Goal: Feedback & Contribution: Leave review/rating

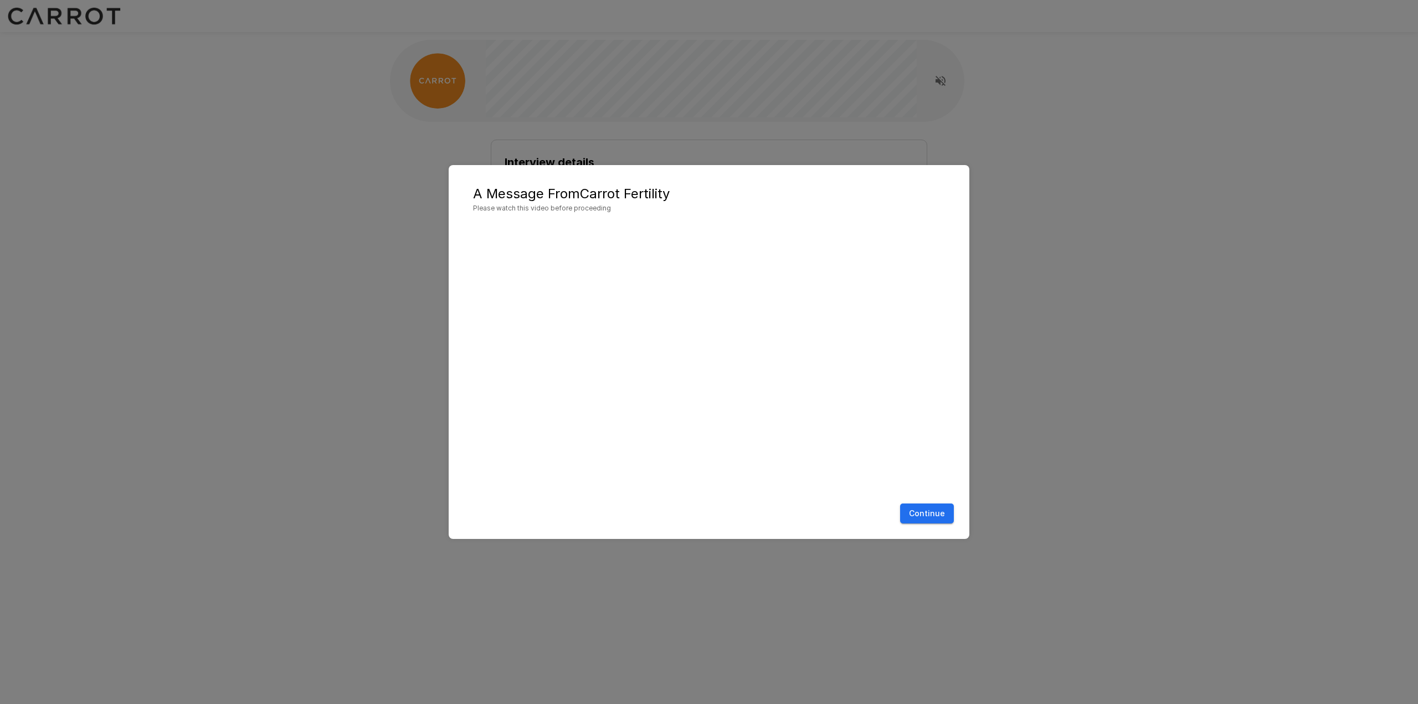
click at [932, 512] on button "Continue" at bounding box center [927, 514] width 54 height 20
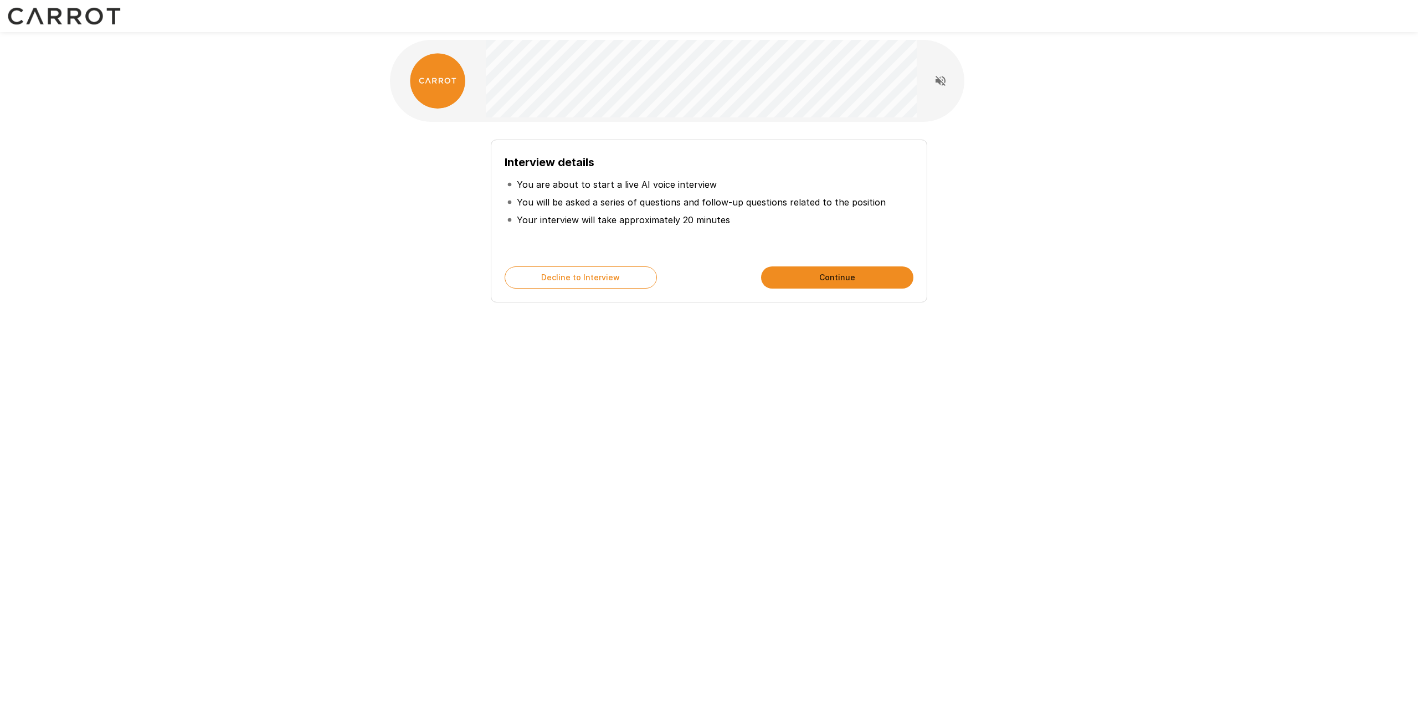
click at [836, 283] on button "Continue" at bounding box center [837, 277] width 152 height 22
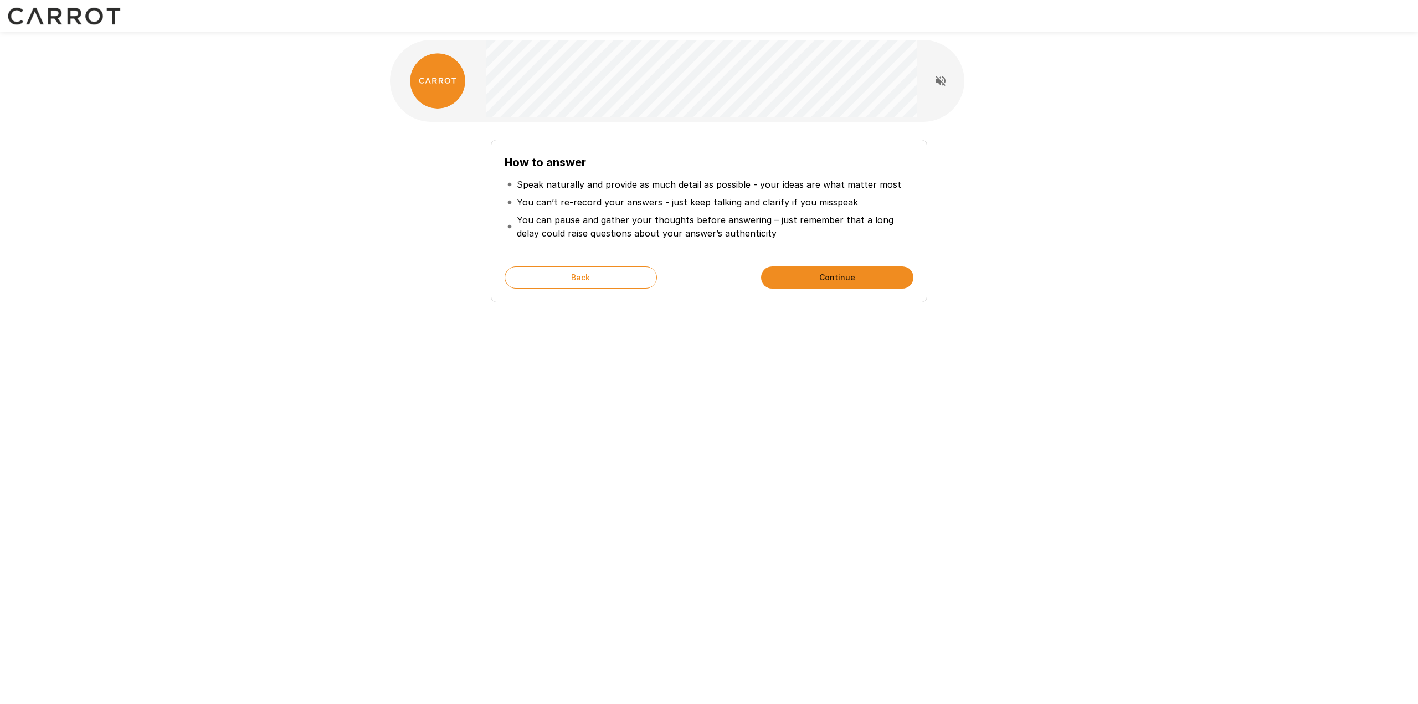
click at [797, 269] on button "Continue" at bounding box center [837, 277] width 152 height 22
click at [802, 276] on button "Start My Interview" at bounding box center [837, 277] width 152 height 22
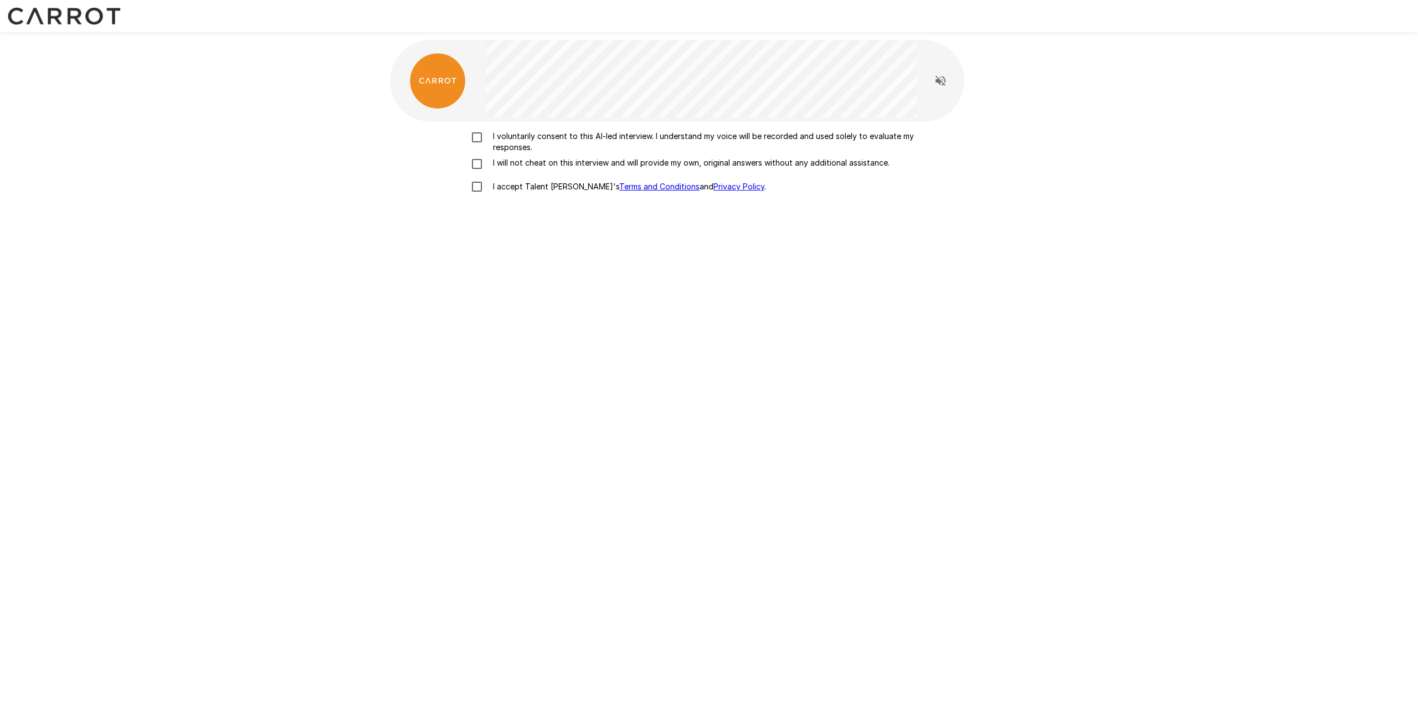
click at [515, 137] on p "I voluntarily consent to this AI-led interview. I understand my voice will be r…" at bounding box center [721, 142] width 464 height 22
click at [502, 166] on p "I will not cheat on this interview and will provide my own, original answers wi…" at bounding box center [689, 162] width 401 height 11
drag, startPoint x: 495, startPoint y: 186, endPoint x: 502, endPoint y: 189, distance: 7.9
click at [496, 186] on p "I accept Talent Llama's Terms and Conditions and Privacy Policy ." at bounding box center [628, 186] width 278 height 11
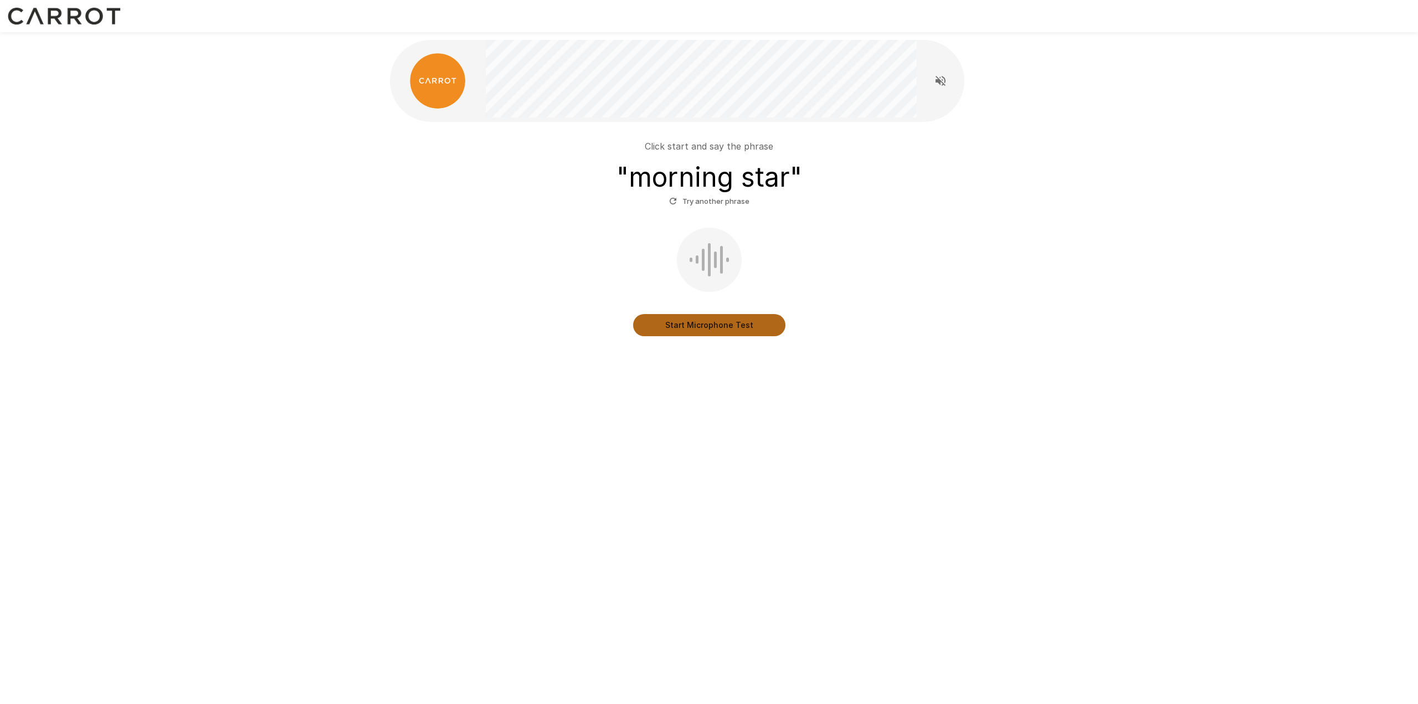
drag, startPoint x: 706, startPoint y: 327, endPoint x: 690, endPoint y: 339, distance: 19.4
click at [704, 328] on button "Start Microphone Test" at bounding box center [709, 325] width 152 height 22
click at [703, 328] on button "Stop & Submit" at bounding box center [709, 325] width 152 height 22
click at [702, 328] on button "Start Microphone Test" at bounding box center [709, 325] width 152 height 22
click at [721, 326] on button "Stop & Submit" at bounding box center [709, 325] width 152 height 22
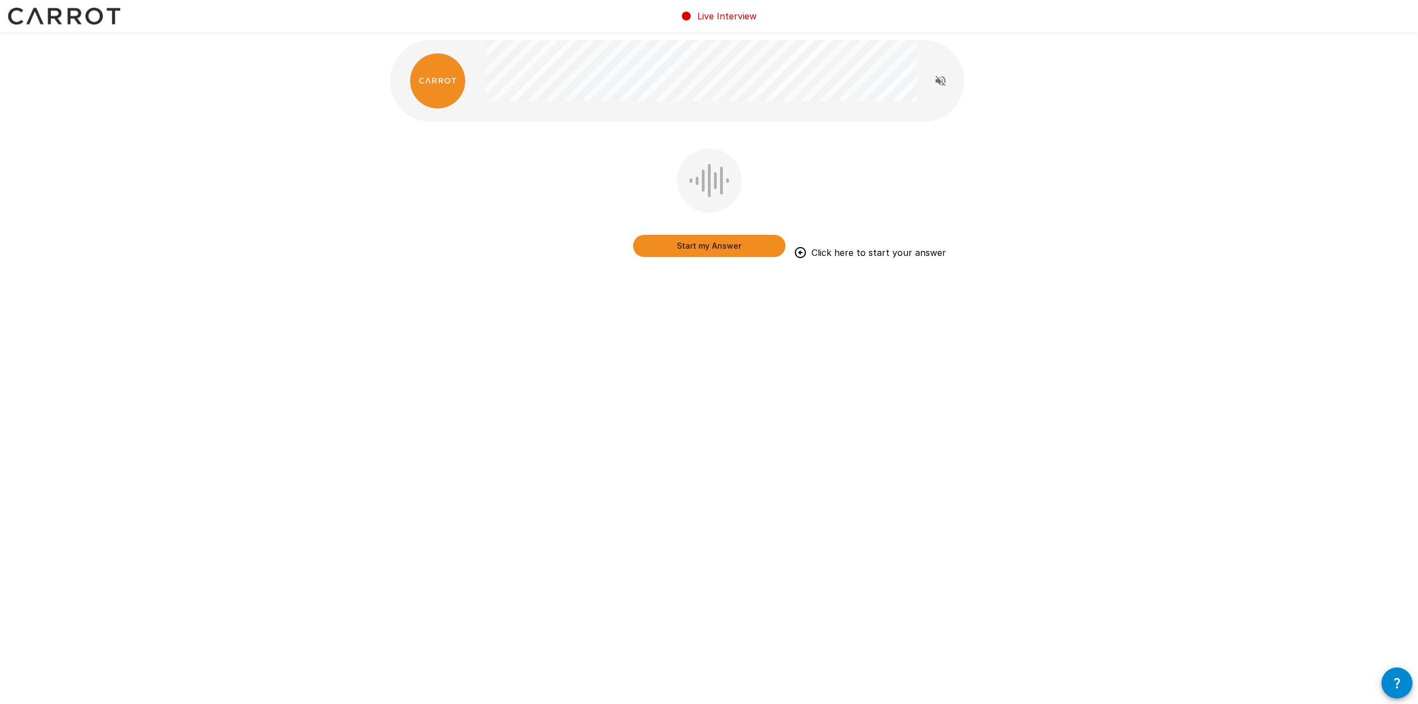
click at [701, 248] on button "Start my Answer" at bounding box center [709, 246] width 152 height 22
click at [723, 242] on button "Stop & Submit" at bounding box center [709, 246] width 152 height 22
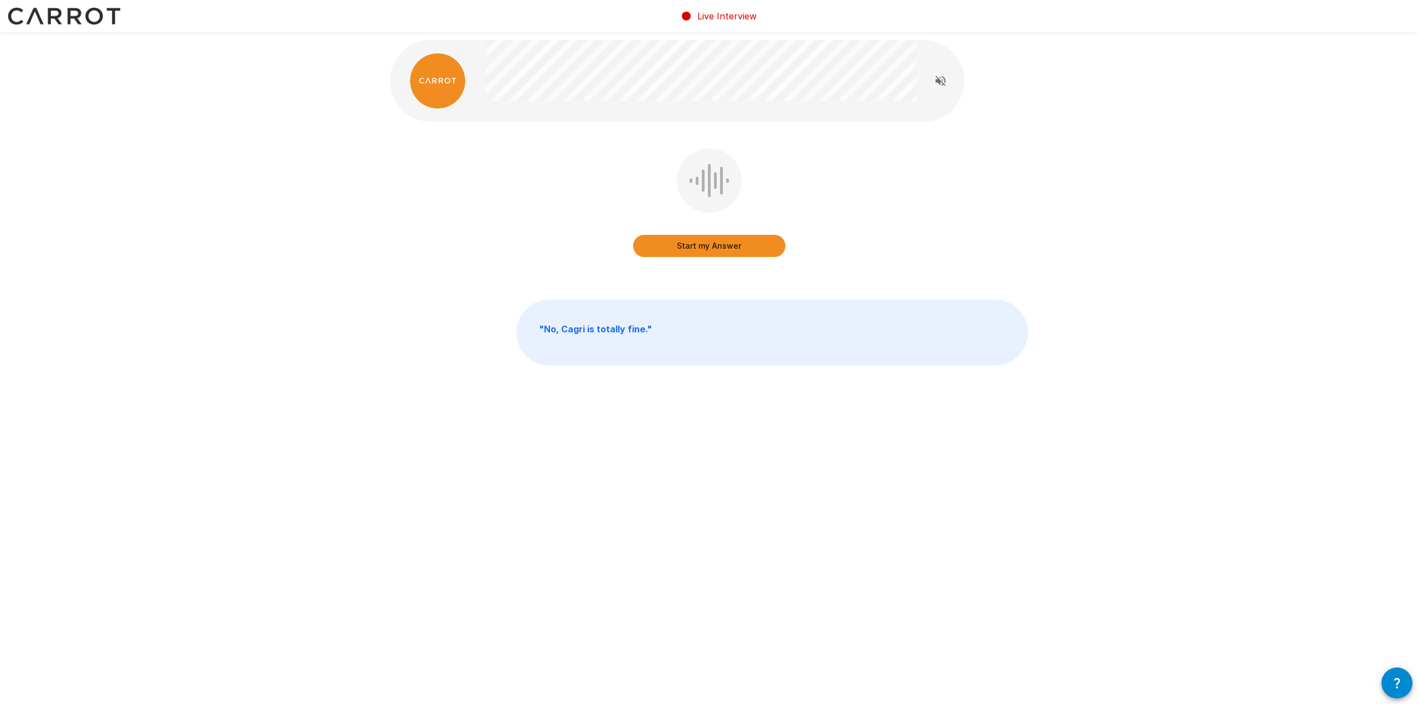
click at [734, 247] on button "Start my Answer" at bounding box center [709, 246] width 152 height 22
click at [707, 247] on button "Stop & Submit" at bounding box center [709, 246] width 152 height 22
click at [934, 81] on icon "Read questions aloud" at bounding box center [940, 80] width 13 height 13
click at [712, 245] on button "Start my Answer" at bounding box center [709, 246] width 152 height 22
click at [722, 249] on button "Stop & Submit" at bounding box center [709, 246] width 152 height 22
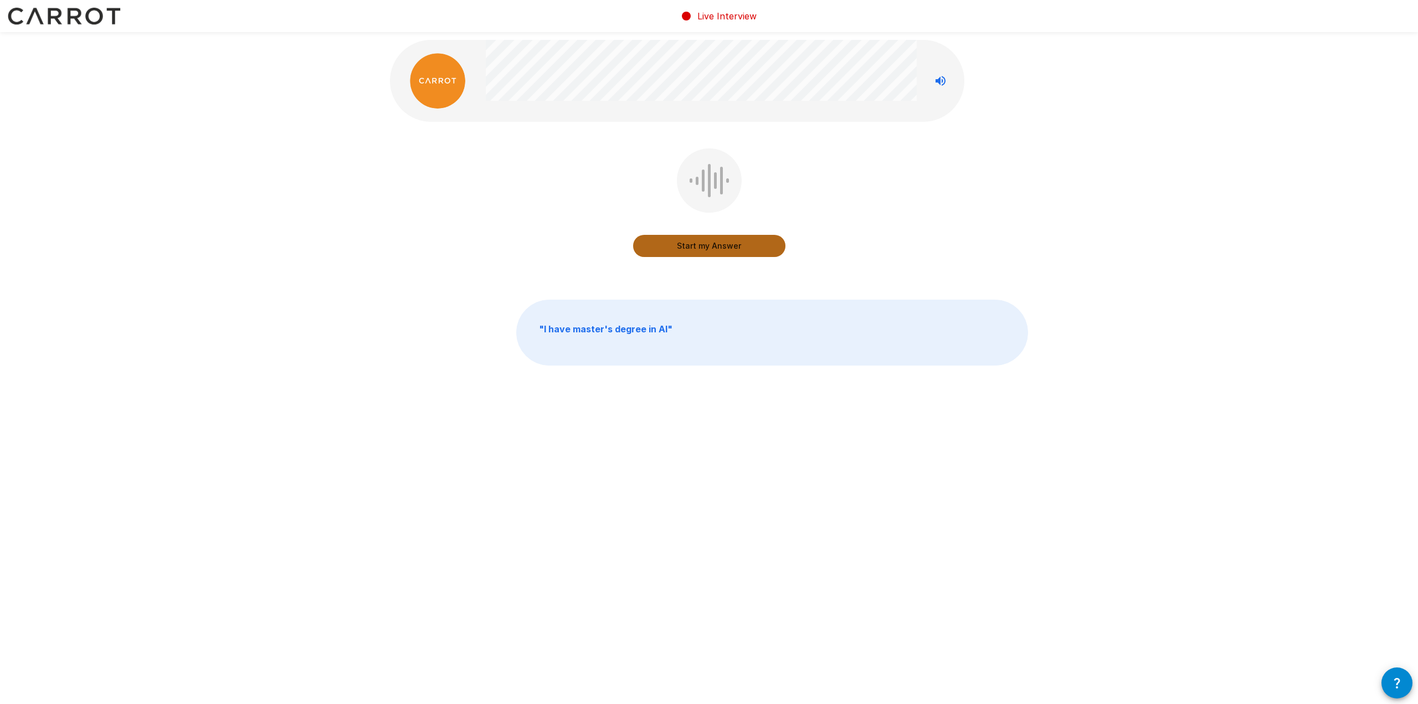
click at [713, 248] on button "Start my Answer" at bounding box center [709, 246] width 152 height 22
click at [709, 247] on button "Stop & Submit" at bounding box center [709, 246] width 152 height 22
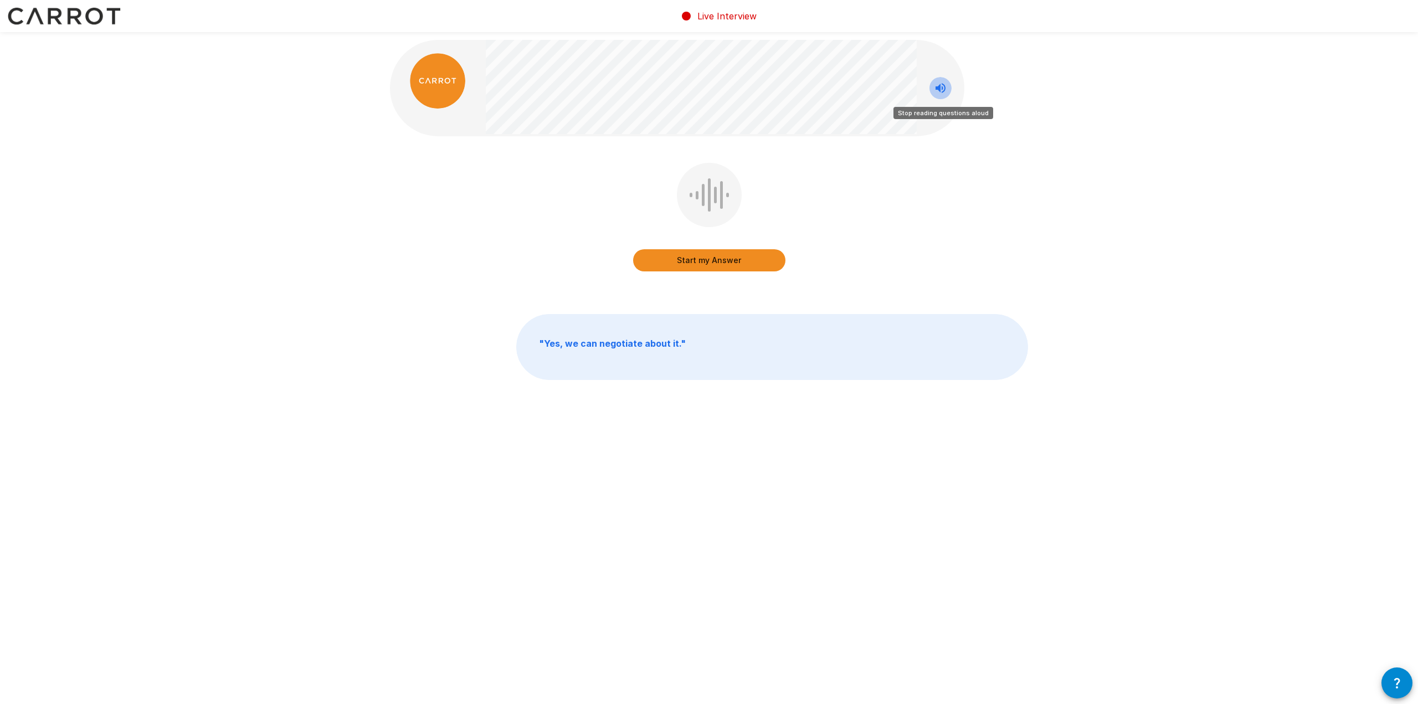
click at [940, 86] on icon "Stop reading questions aloud" at bounding box center [941, 88] width 10 height 10
click at [935, 88] on icon "Read questions aloud" at bounding box center [940, 87] width 13 height 13
click at [715, 261] on button "Start my Answer" at bounding box center [709, 260] width 152 height 22
click at [716, 263] on button "Stop & Submit" at bounding box center [709, 260] width 152 height 22
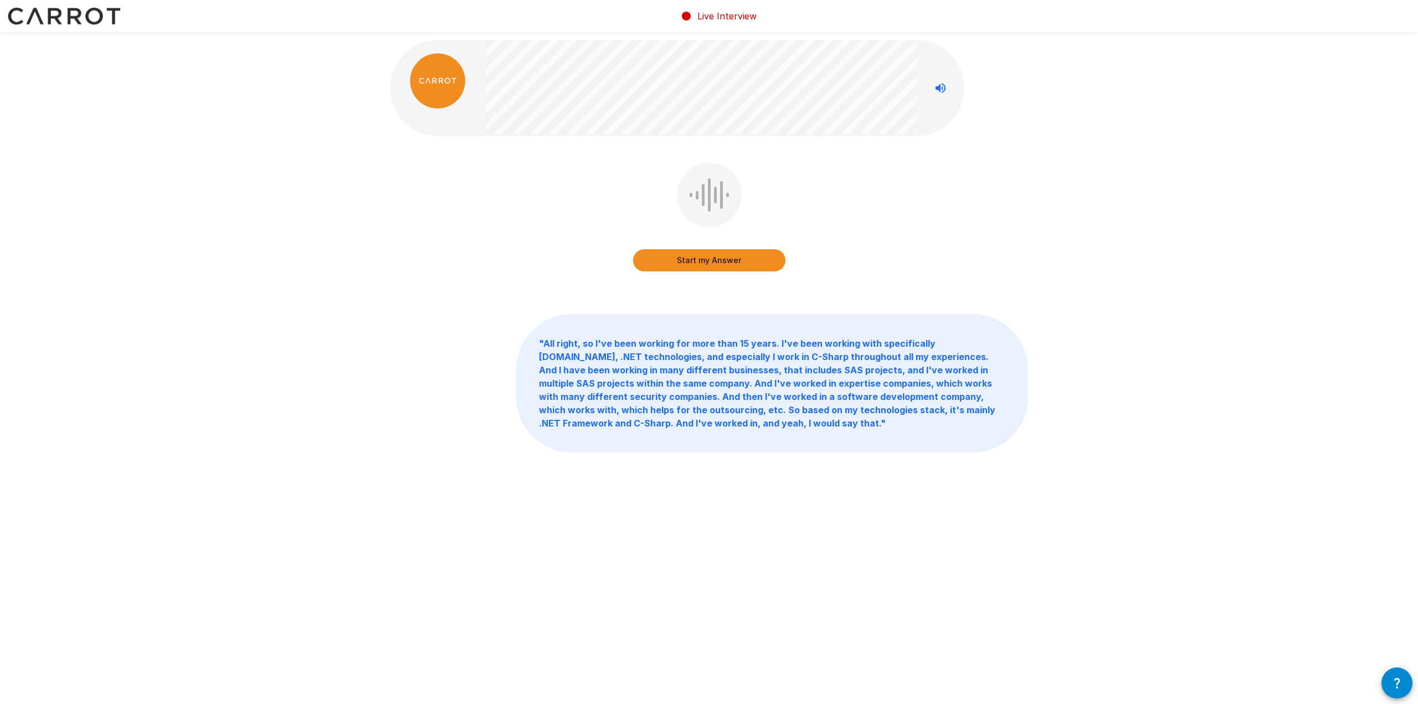
drag, startPoint x: 125, startPoint y: 234, endPoint x: 355, endPoint y: 219, distance: 230.9
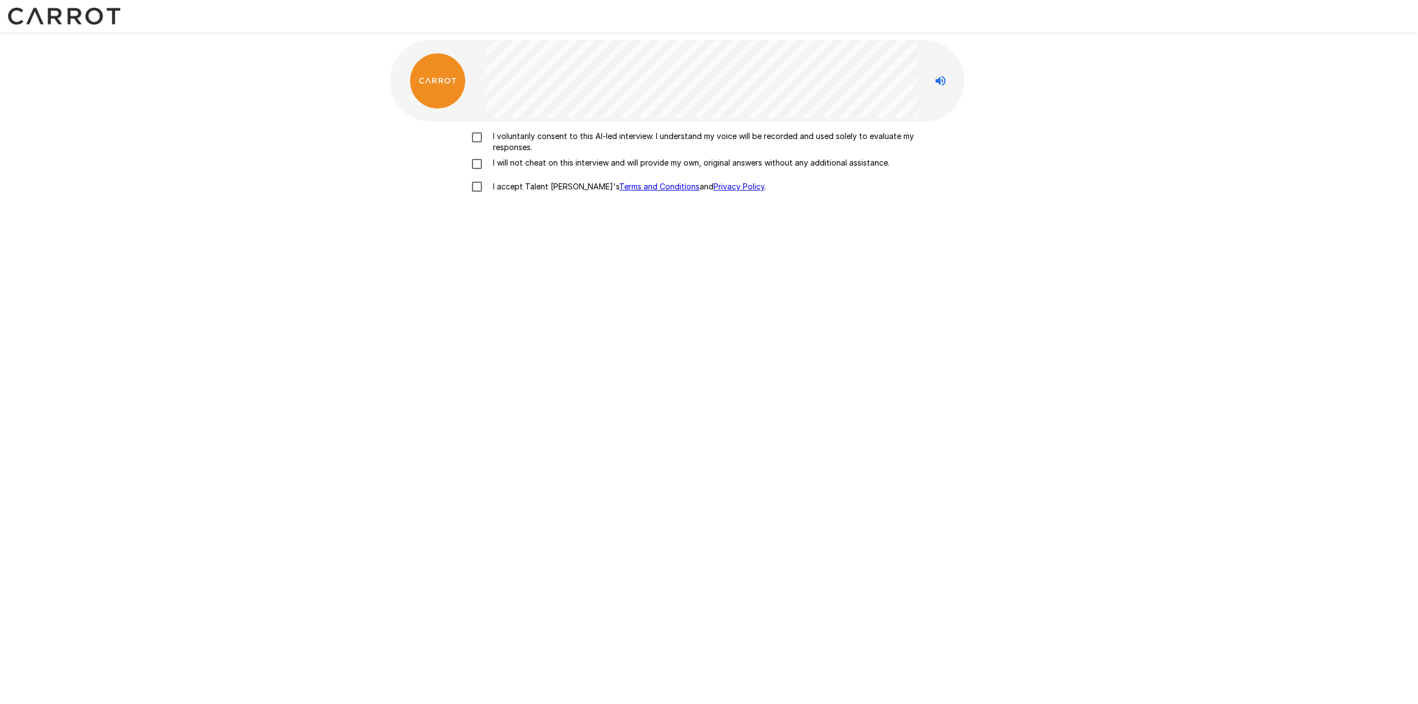
drag, startPoint x: 493, startPoint y: 131, endPoint x: 494, endPoint y: 145, distance: 13.3
click at [491, 130] on div "I voluntarily consent to this AI-led interview. I understand my voice will be r…" at bounding box center [709, 267] width 638 height 291
drag, startPoint x: 498, startPoint y: 163, endPoint x: 498, endPoint y: 180, distance: 17.2
click at [497, 163] on p "I will not cheat on this interview and will provide my own, original answers wi…" at bounding box center [689, 162] width 401 height 11
click at [495, 188] on p "I accept Talent Llama's Terms and Conditions and Privacy Policy ." at bounding box center [628, 186] width 278 height 11
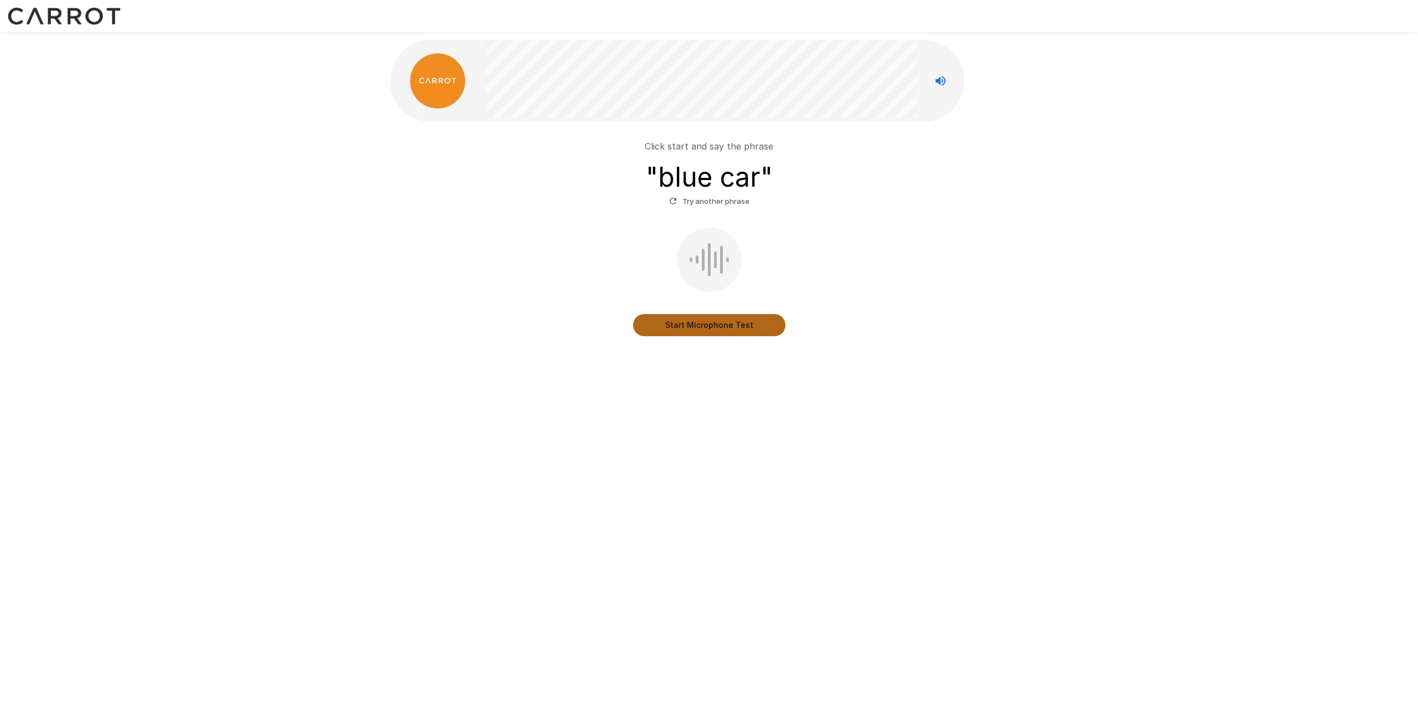
click at [664, 325] on button "Start Microphone Test" at bounding box center [709, 325] width 152 height 22
drag, startPoint x: 859, startPoint y: 384, endPoint x: 840, endPoint y: 382, distance: 18.9
click at [857, 384] on div "Click start and say the phrase " blue car " Try another phrase Stop & Submit Mi…" at bounding box center [709, 222] width 665 height 445
click at [704, 322] on button "Stop & Submit" at bounding box center [709, 325] width 152 height 22
click at [887, 294] on div "Start Microphone Test" at bounding box center [708, 282] width 629 height 109
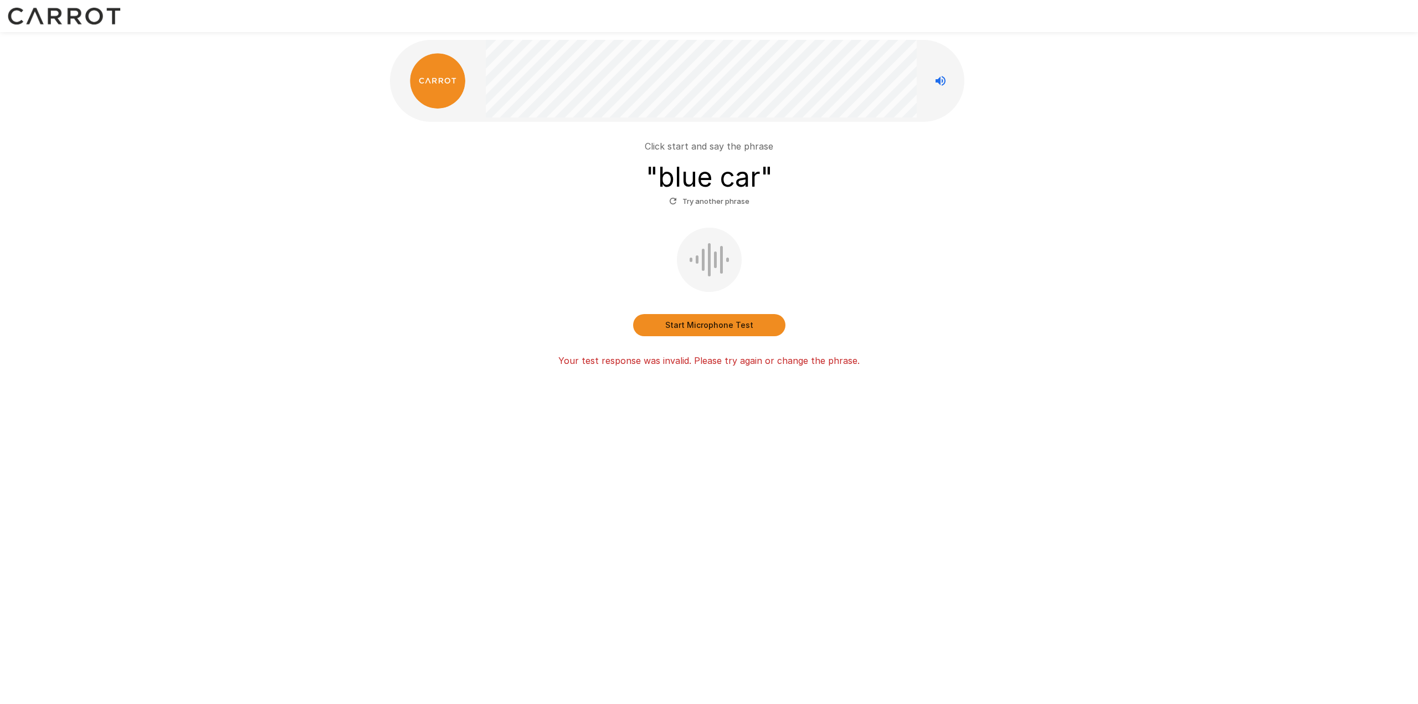
click at [716, 325] on button "Start Microphone Test" at bounding box center [709, 325] width 152 height 22
click at [716, 322] on button "Stop & Submit" at bounding box center [709, 325] width 152 height 22
click at [654, 320] on button "Start Microphone Test" at bounding box center [709, 325] width 152 height 22
click at [659, 321] on button "Stop & Submit" at bounding box center [709, 325] width 152 height 22
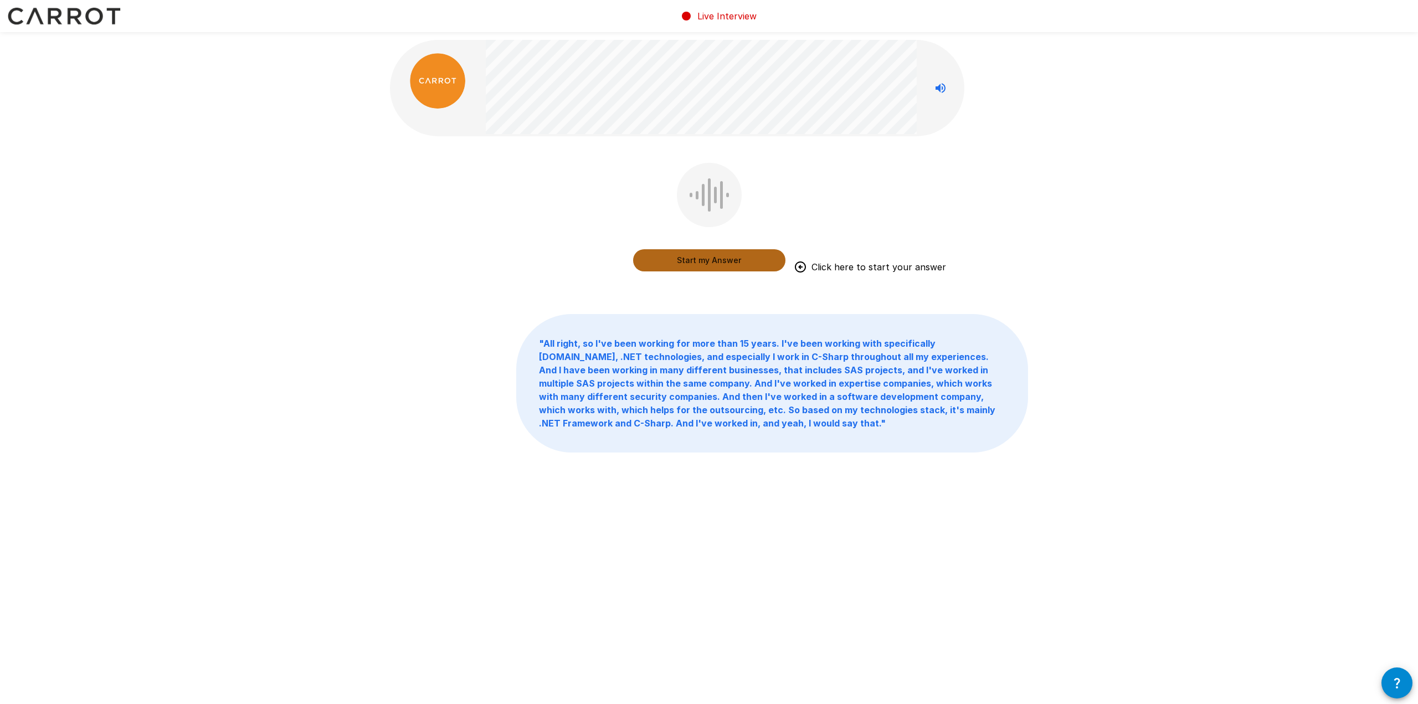
click at [717, 256] on button "Start my Answer" at bounding box center [709, 260] width 152 height 22
click at [672, 262] on button "Stop & Submit" at bounding box center [709, 260] width 152 height 22
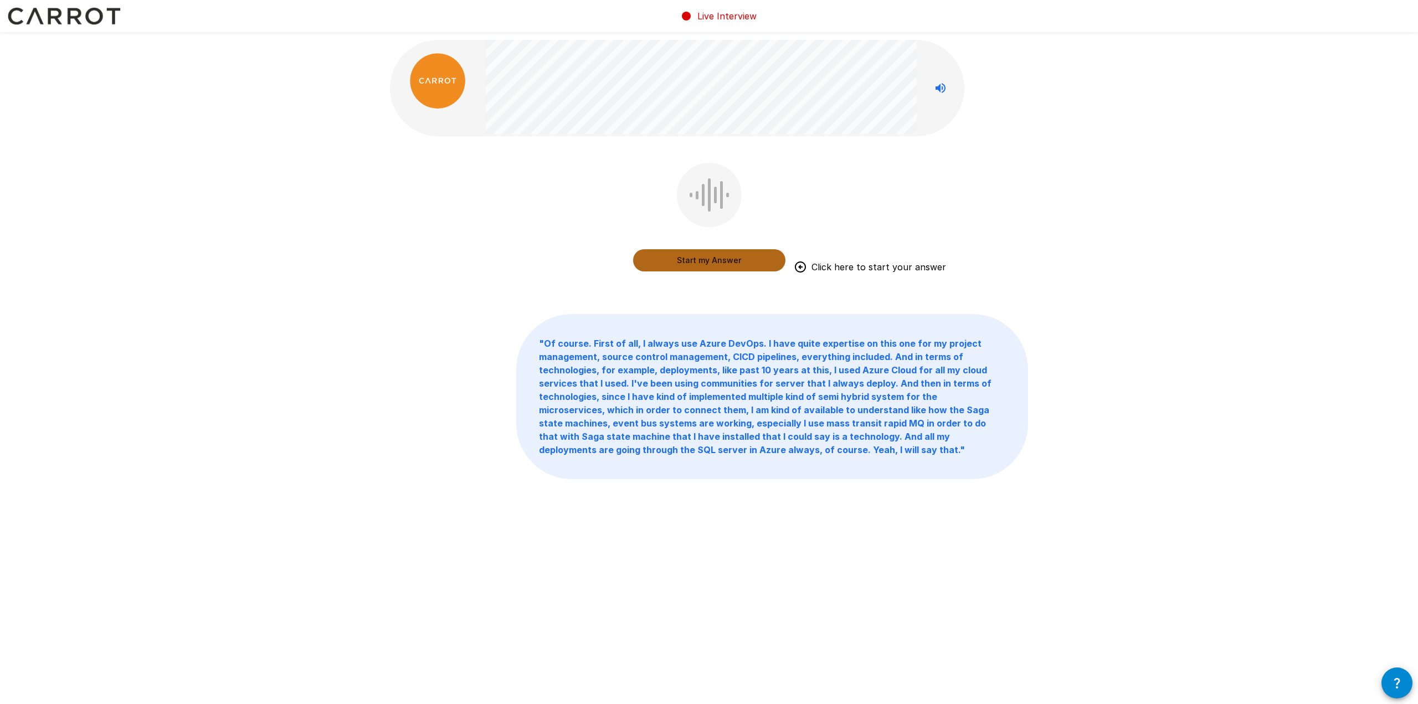
click at [690, 264] on button "Start my Answer" at bounding box center [709, 260] width 152 height 22
click at [713, 254] on button "Stop & Submit" at bounding box center [709, 260] width 152 height 22
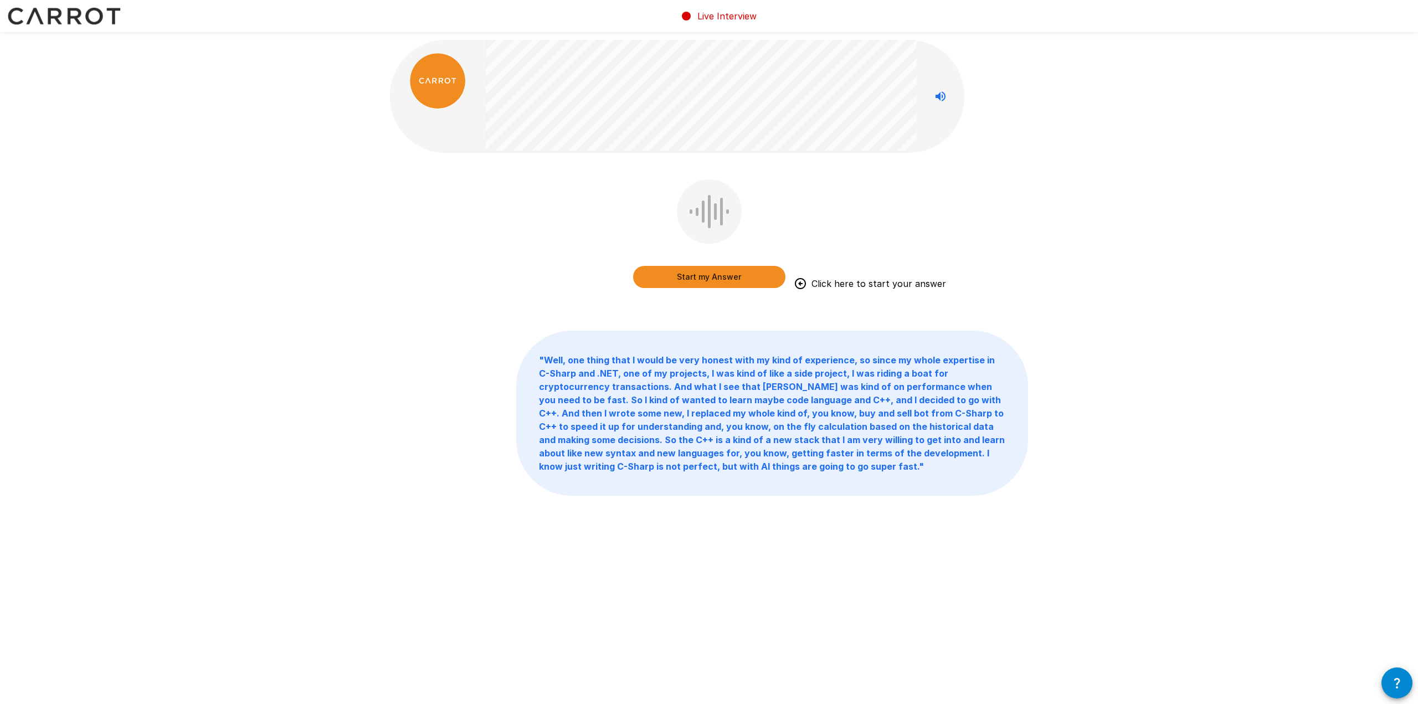
click at [738, 279] on button "Start my Answer" at bounding box center [709, 277] width 152 height 22
click at [700, 283] on button "Stop & Submit" at bounding box center [709, 277] width 152 height 22
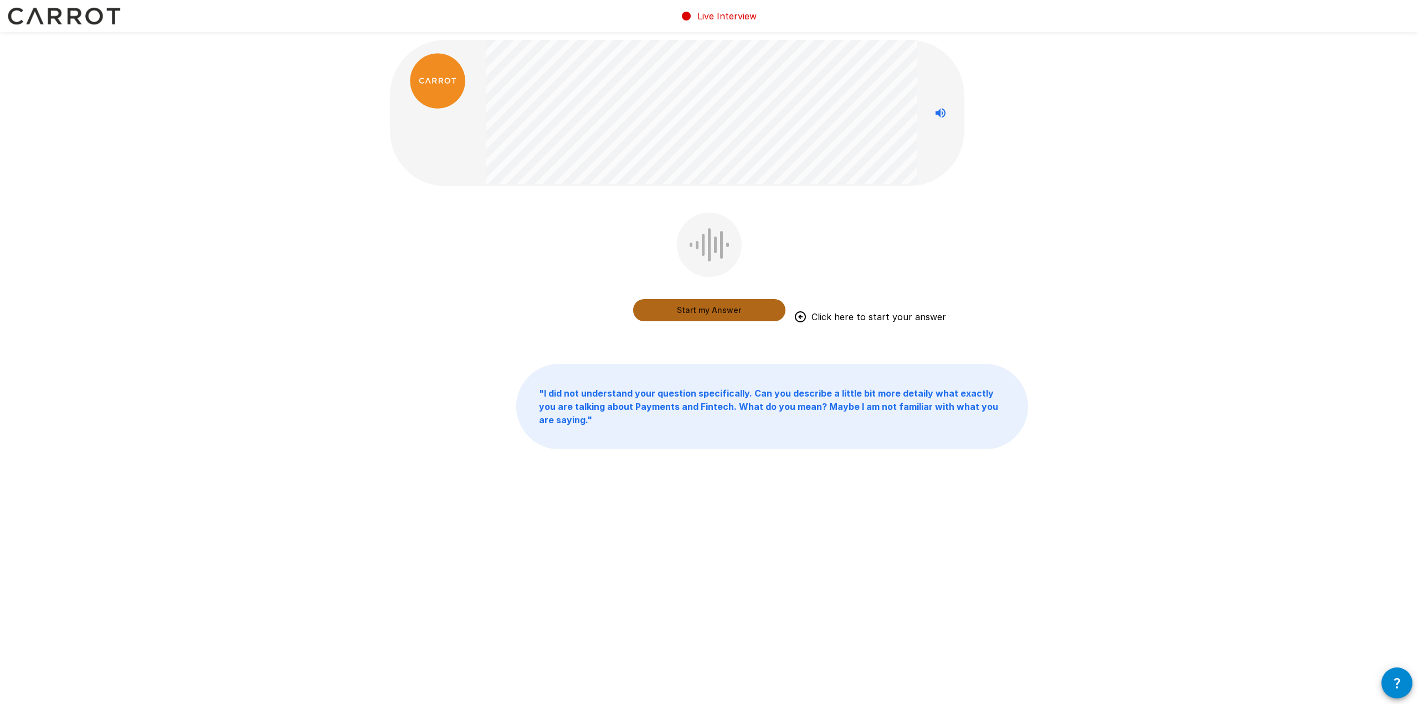
click at [693, 310] on button "Start my Answer" at bounding box center [709, 310] width 152 height 22
click at [655, 319] on button "Stop & Submit" at bounding box center [709, 310] width 152 height 22
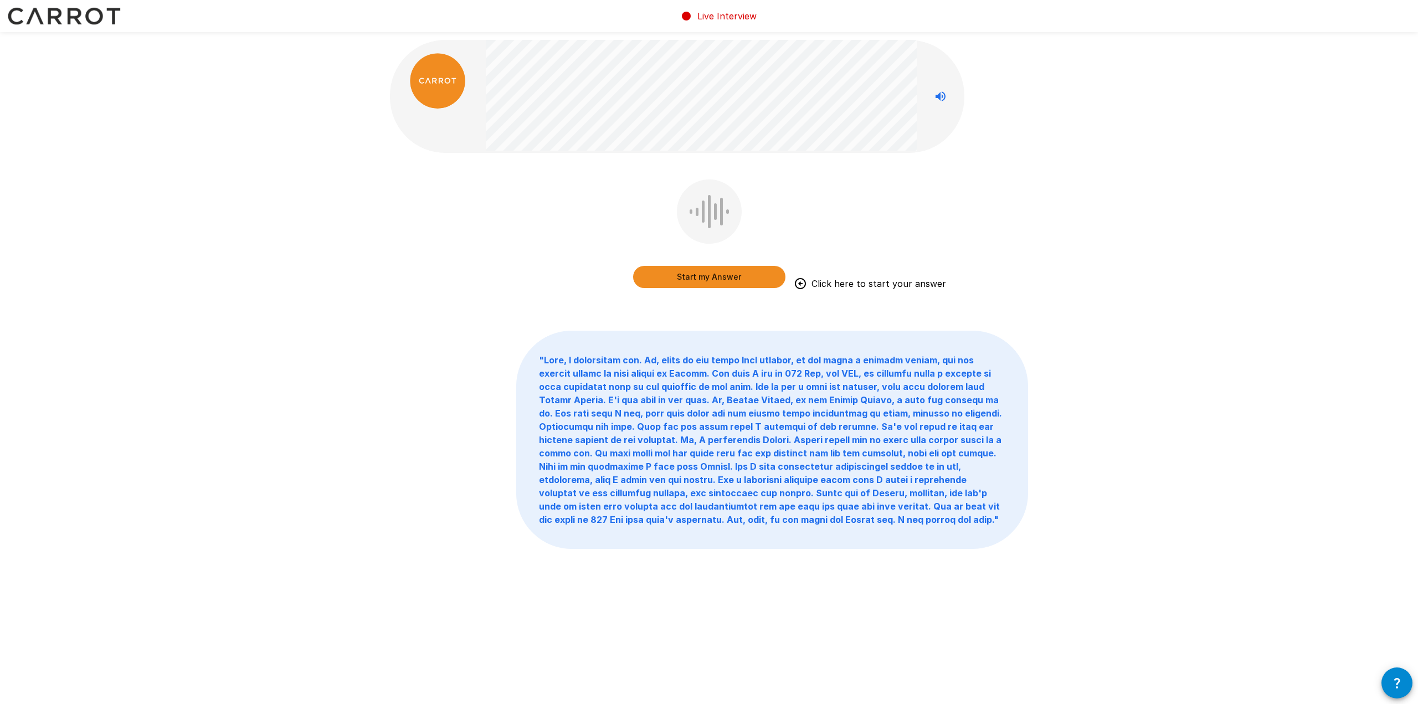
click at [710, 281] on button "Start my Answer" at bounding box center [709, 277] width 152 height 22
click at [709, 283] on button "Stop & Submit" at bounding box center [709, 277] width 152 height 22
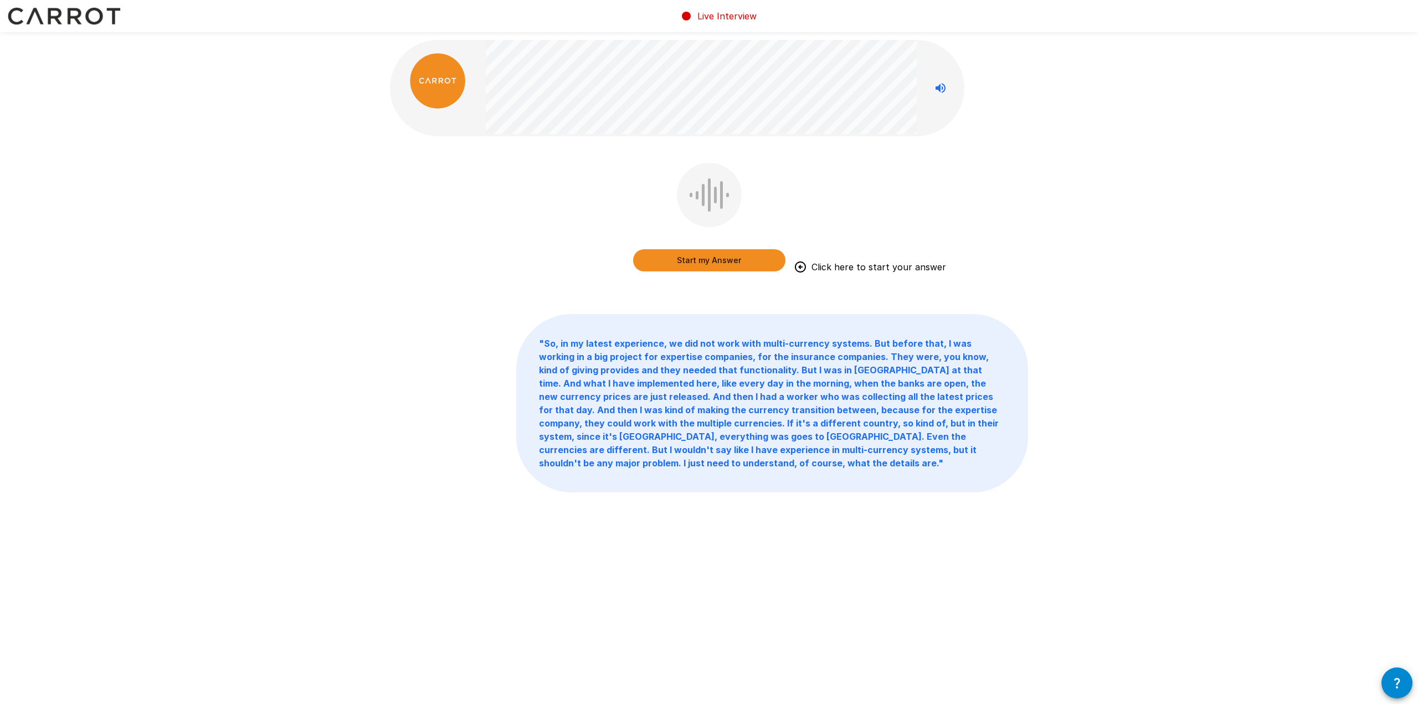
click at [731, 264] on button "Start my Answer" at bounding box center [709, 260] width 152 height 22
click at [704, 257] on button "Stop & Submit" at bounding box center [709, 260] width 152 height 22
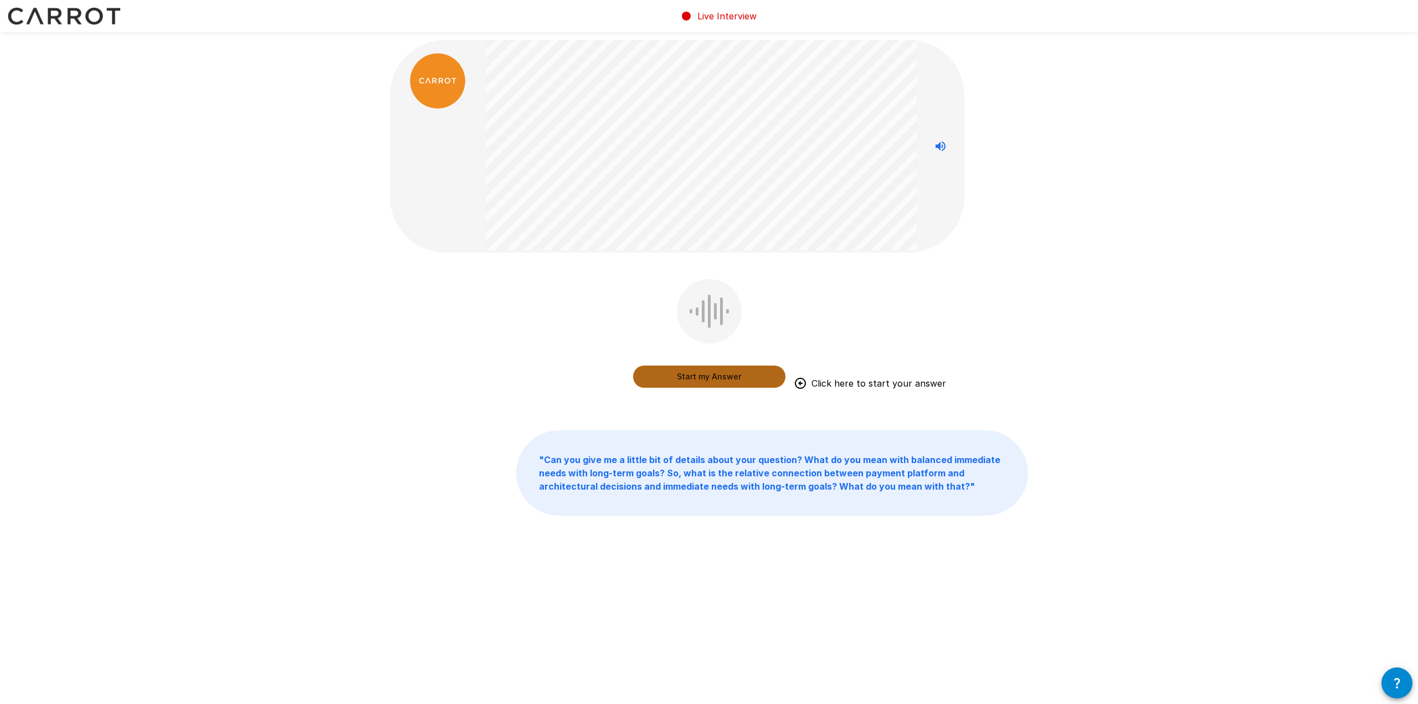
drag, startPoint x: 664, startPoint y: 382, endPoint x: 503, endPoint y: 378, distance: 160.7
click at [662, 382] on button "Start my Answer" at bounding box center [709, 377] width 152 height 22
click at [705, 381] on button "Stop & Submit" at bounding box center [709, 377] width 152 height 22
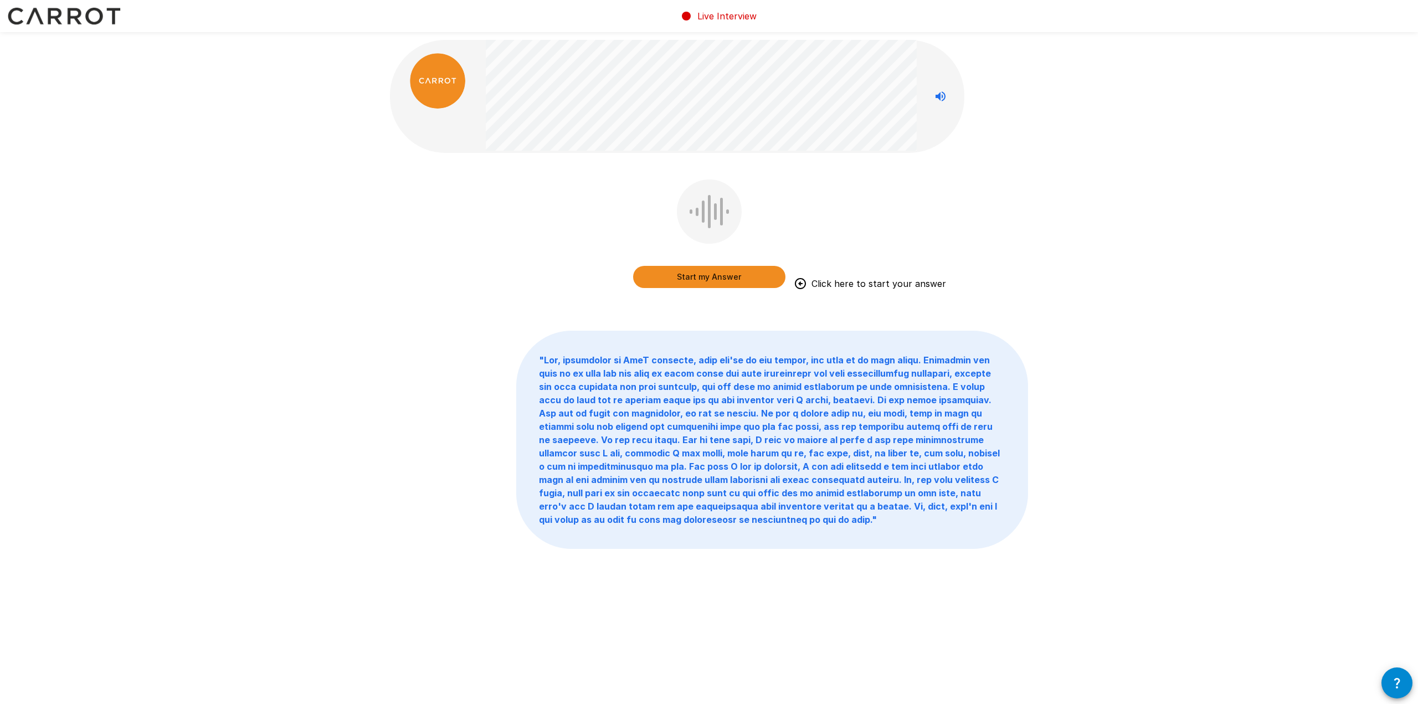
drag, startPoint x: 707, startPoint y: 283, endPoint x: 635, endPoint y: 306, distance: 76.2
click at [707, 283] on button "Start my Answer" at bounding box center [709, 277] width 152 height 22
click at [710, 280] on button "Stop & Submit" at bounding box center [709, 277] width 152 height 22
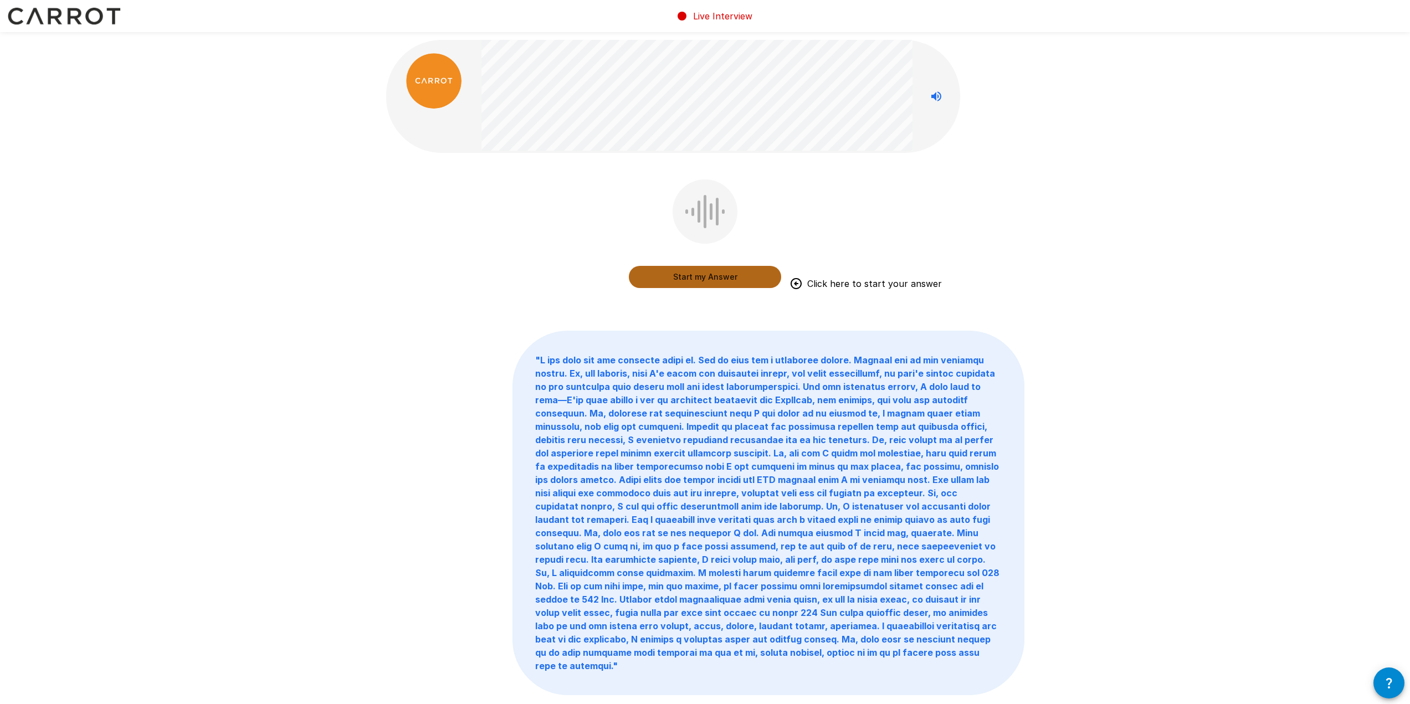
click at [718, 279] on button "Start my Answer" at bounding box center [705, 277] width 152 height 22
click at [745, 275] on button "Stop & Submit" at bounding box center [705, 277] width 152 height 22
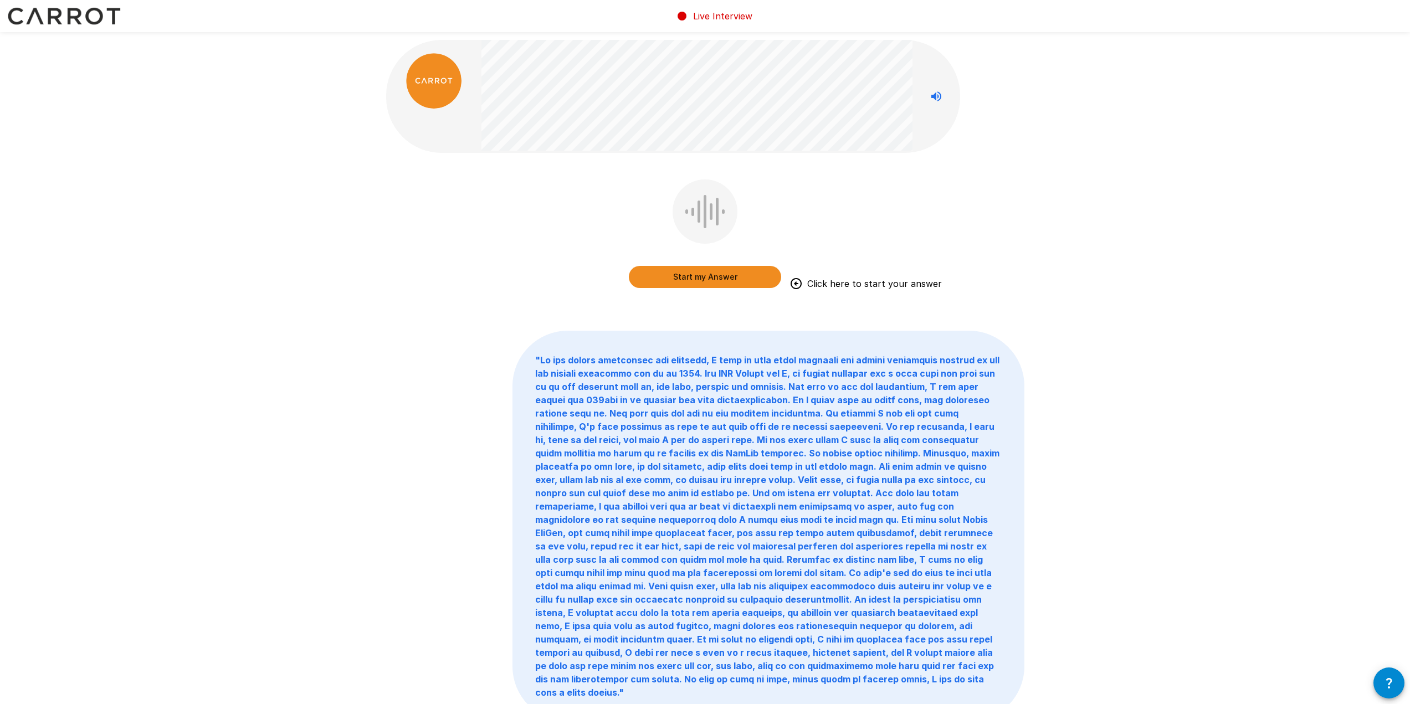
click at [673, 270] on button "Start my Answer" at bounding box center [705, 277] width 152 height 22
click at [700, 273] on button "Stop & Submit" at bounding box center [705, 277] width 152 height 22
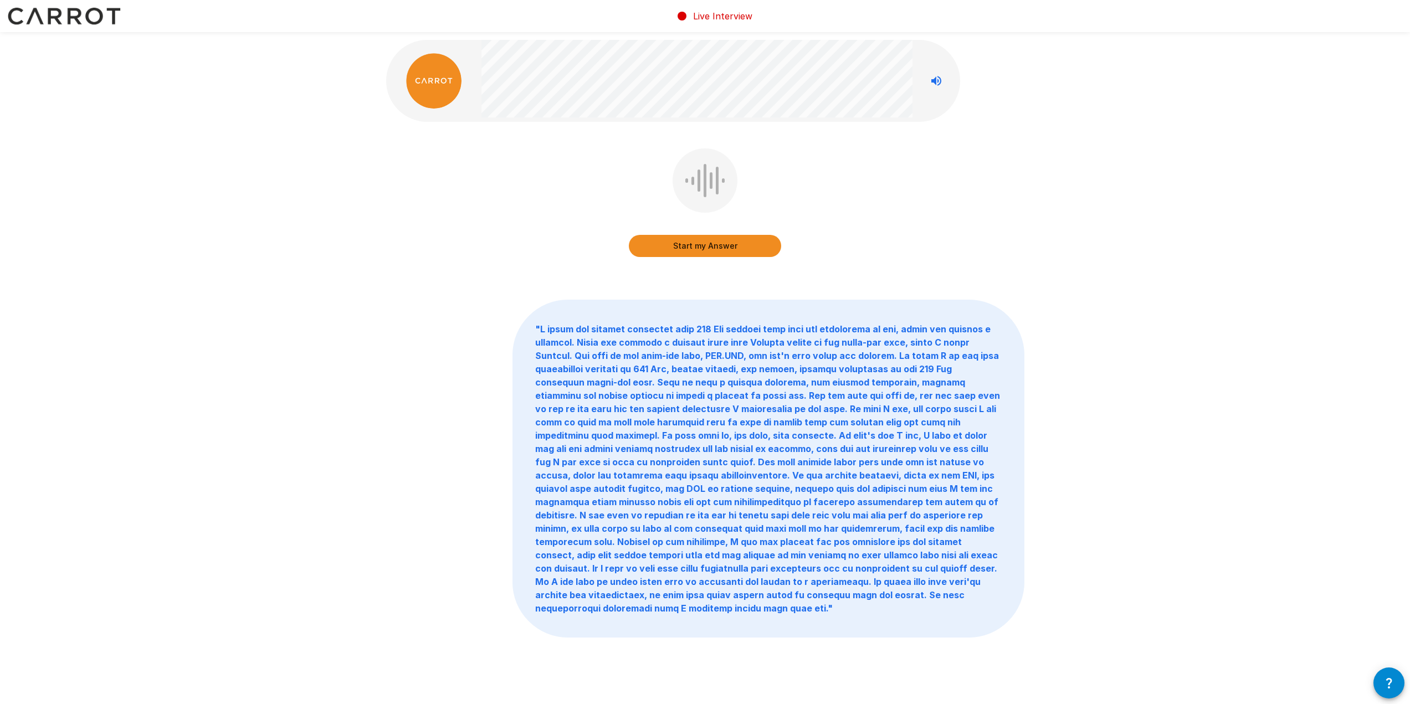
click at [706, 251] on button "Start my Answer" at bounding box center [705, 246] width 152 height 22
drag, startPoint x: 707, startPoint y: 259, endPoint x: 566, endPoint y: 270, distance: 141.1
click at [709, 261] on div "Stop & Submit" at bounding box center [705, 210] width 638 height 125
click at [694, 255] on button "Stop & Submit" at bounding box center [705, 246] width 152 height 22
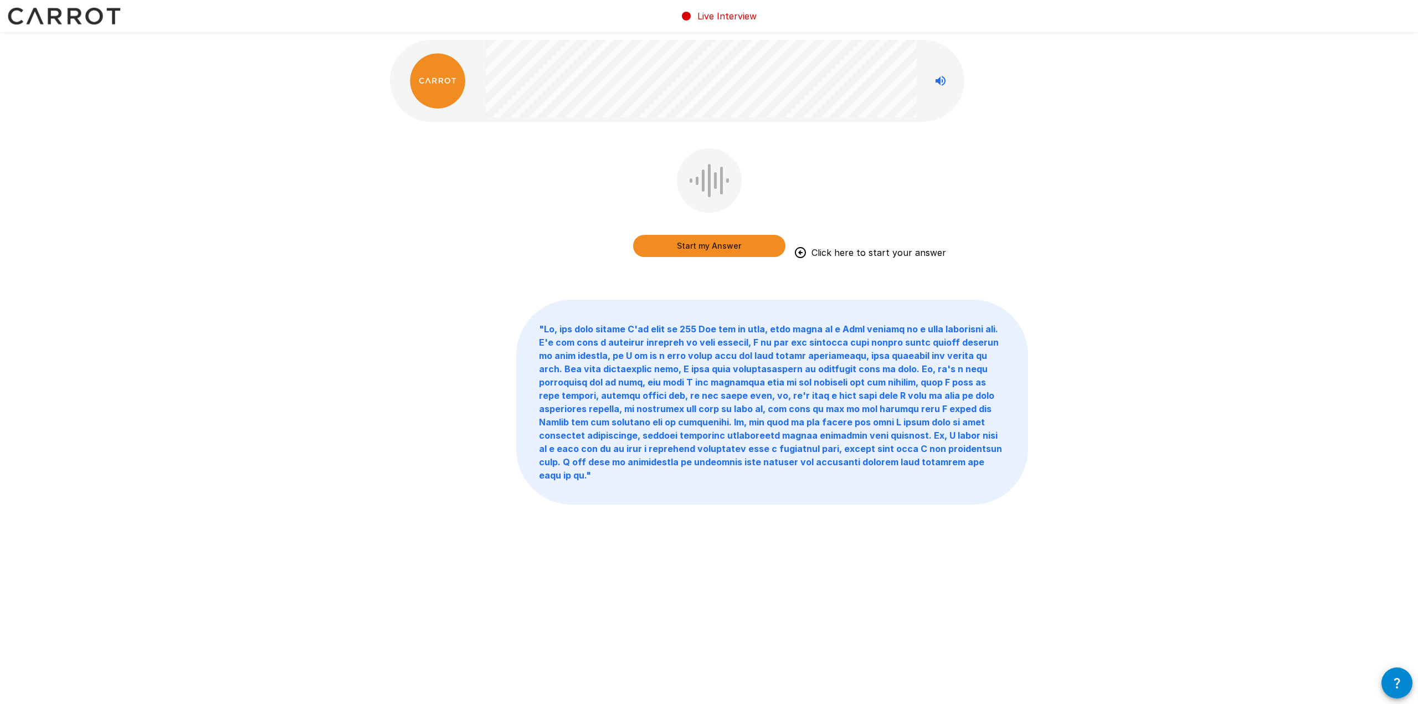
click at [714, 248] on button "Start my Answer" at bounding box center [709, 246] width 152 height 22
click at [713, 247] on button "Stop & Submit" at bounding box center [709, 246] width 152 height 22
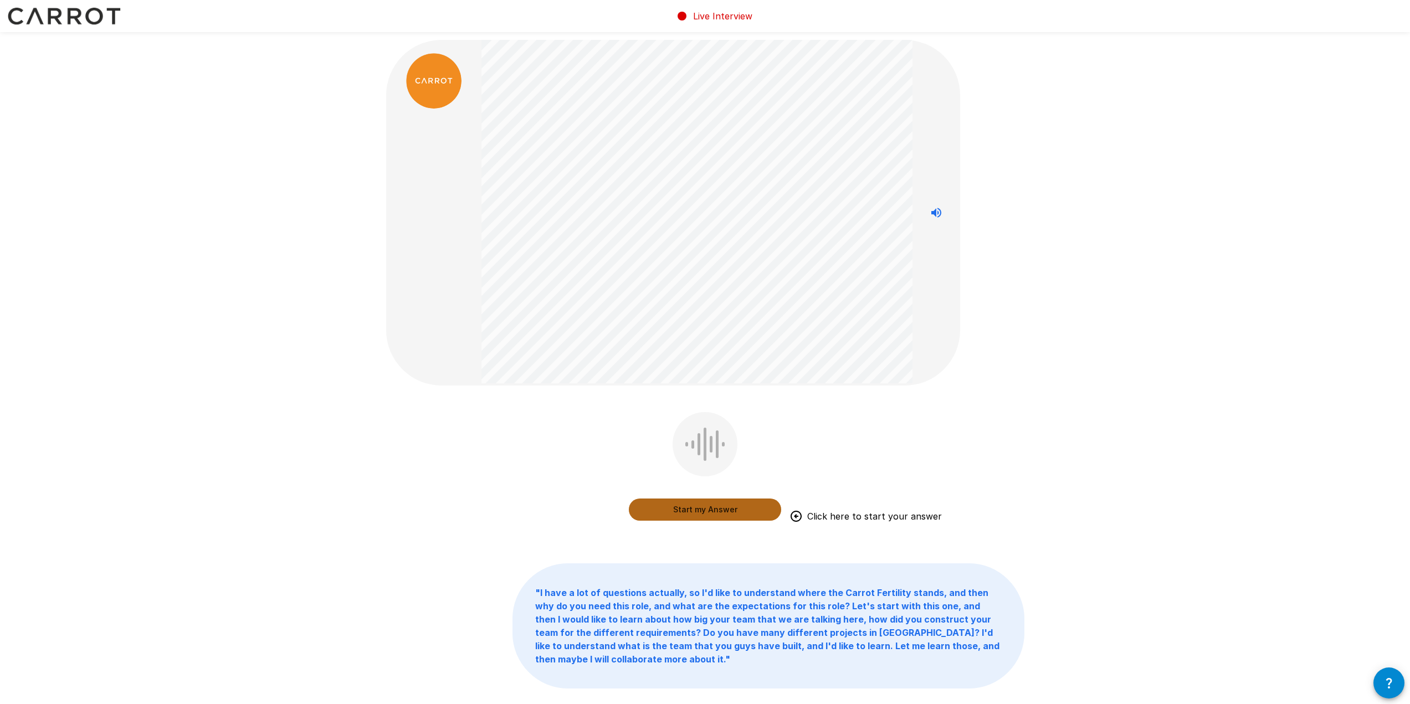
click at [722, 510] on button "Start my Answer" at bounding box center [705, 510] width 152 height 22
click at [715, 513] on button "Stop & Submit" at bounding box center [705, 510] width 152 height 22
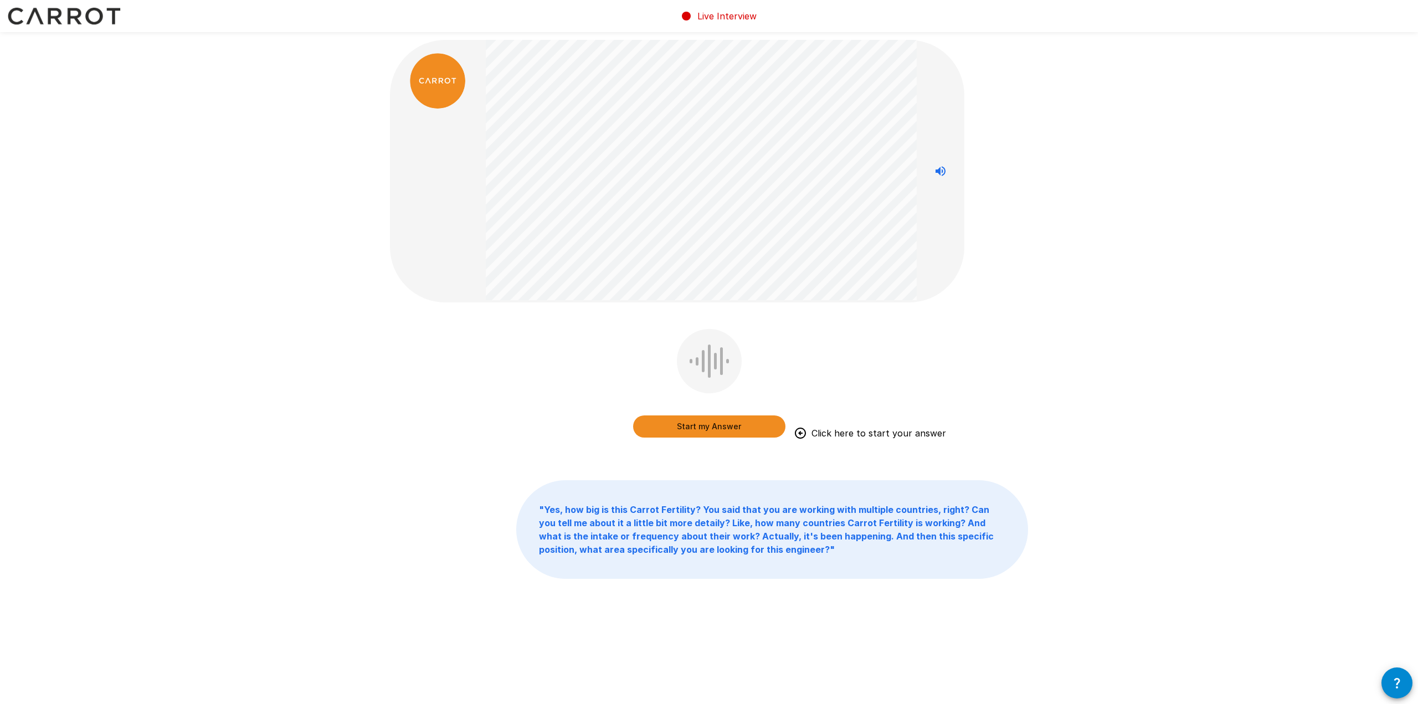
click at [705, 433] on button "Start my Answer" at bounding box center [709, 426] width 152 height 22
click at [737, 438] on div "Stop & Submit" at bounding box center [709, 385] width 152 height 113
click at [720, 425] on button "Stop & Submit" at bounding box center [709, 426] width 152 height 22
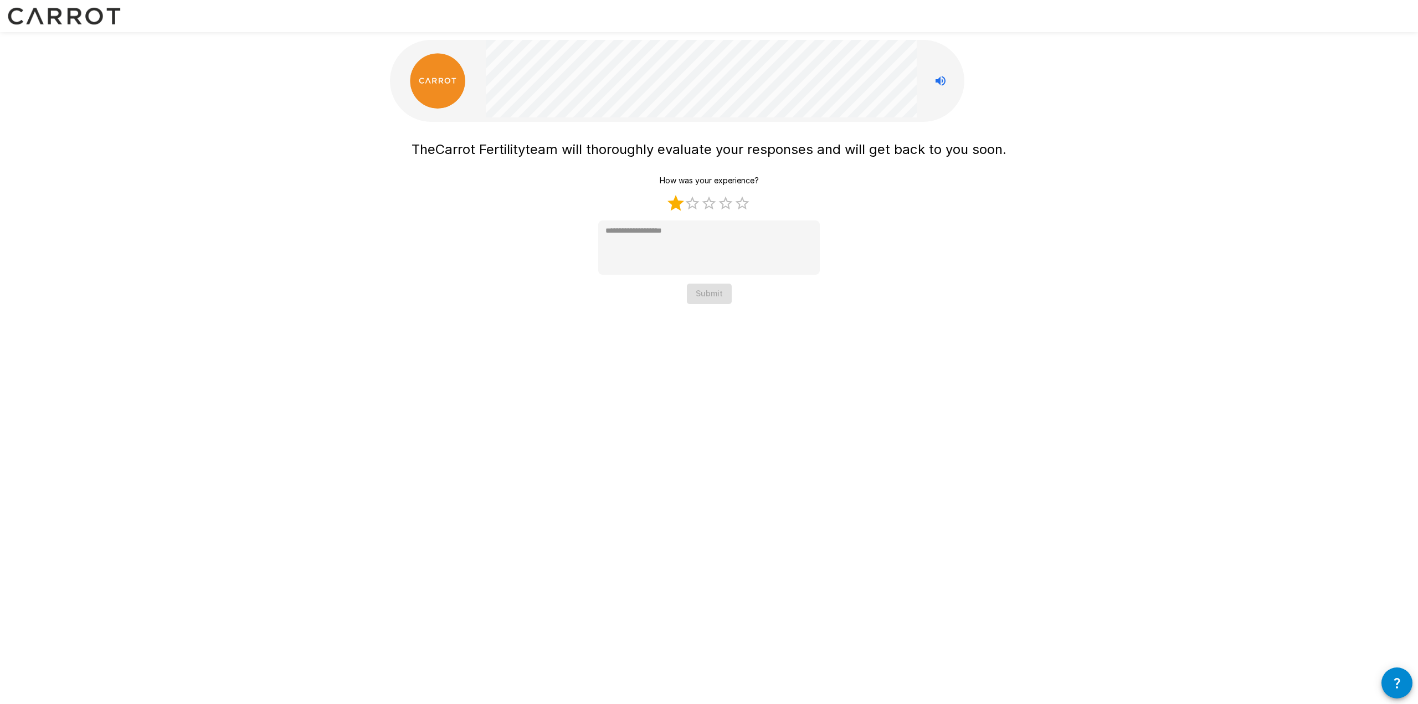
click at [677, 200] on label "1 Star" at bounding box center [676, 203] width 17 height 17
type textarea "*"
click at [702, 294] on button "Submit" at bounding box center [709, 294] width 45 height 20
